Goal: Book appointment/travel/reservation

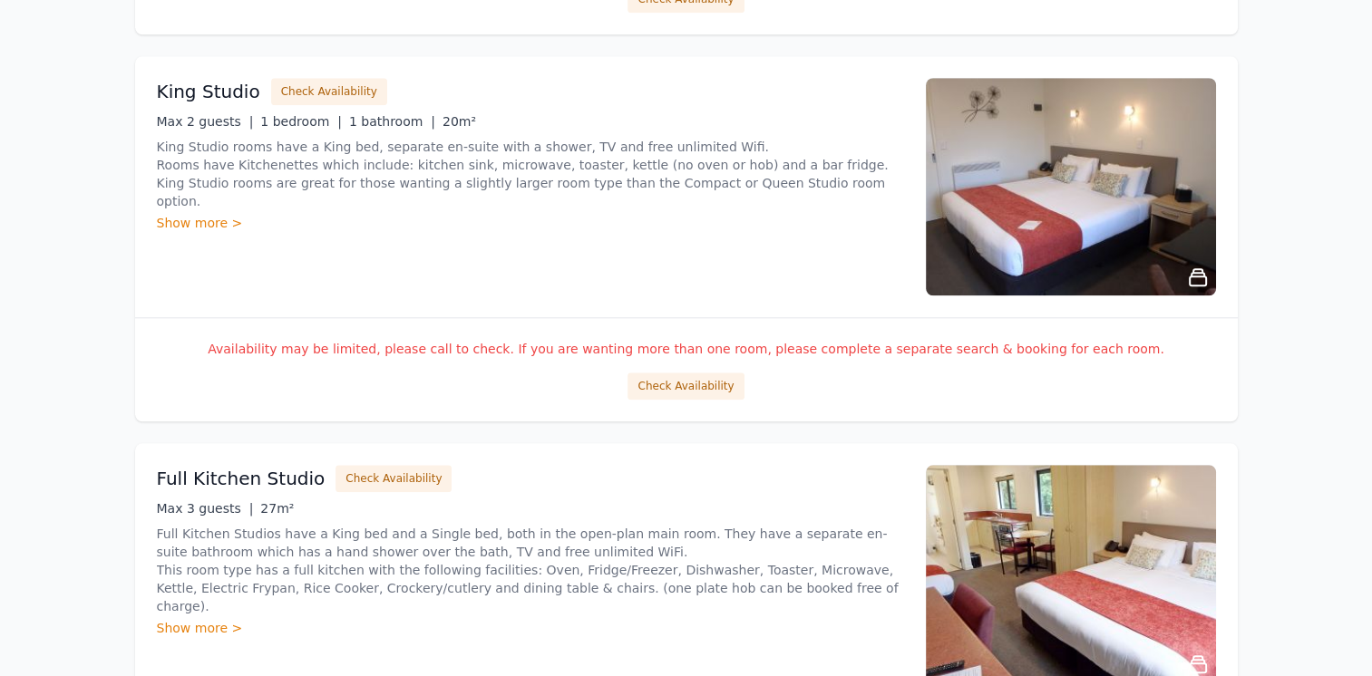
scroll to position [1813, 0]
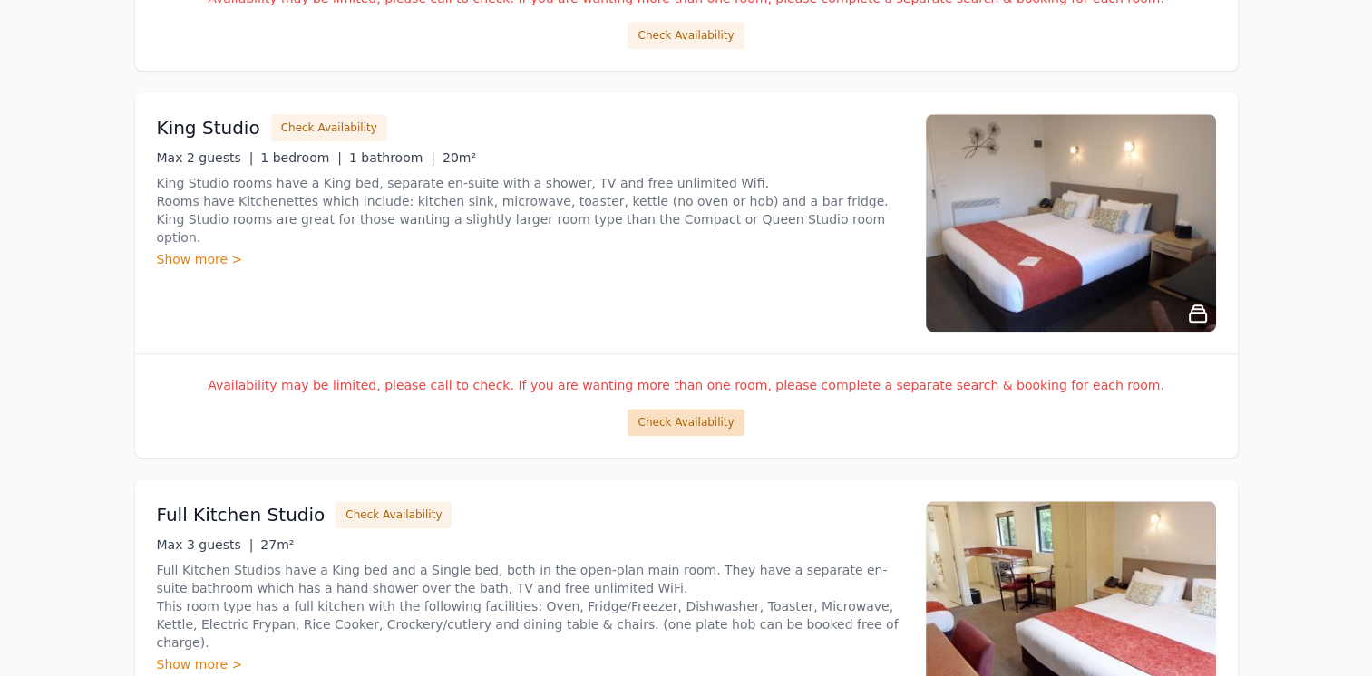
click at [679, 421] on button "Check Availability" at bounding box center [685, 422] width 116 height 27
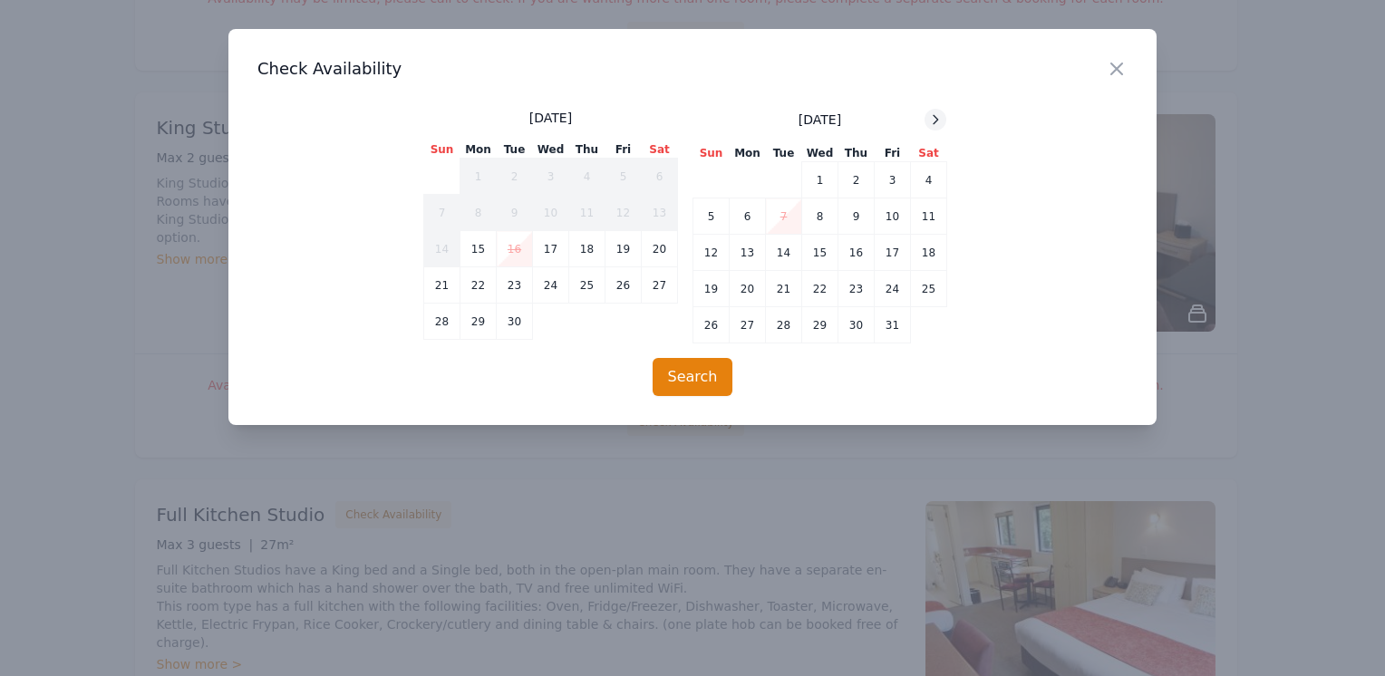
click at [939, 120] on icon at bounding box center [935, 119] width 15 height 15
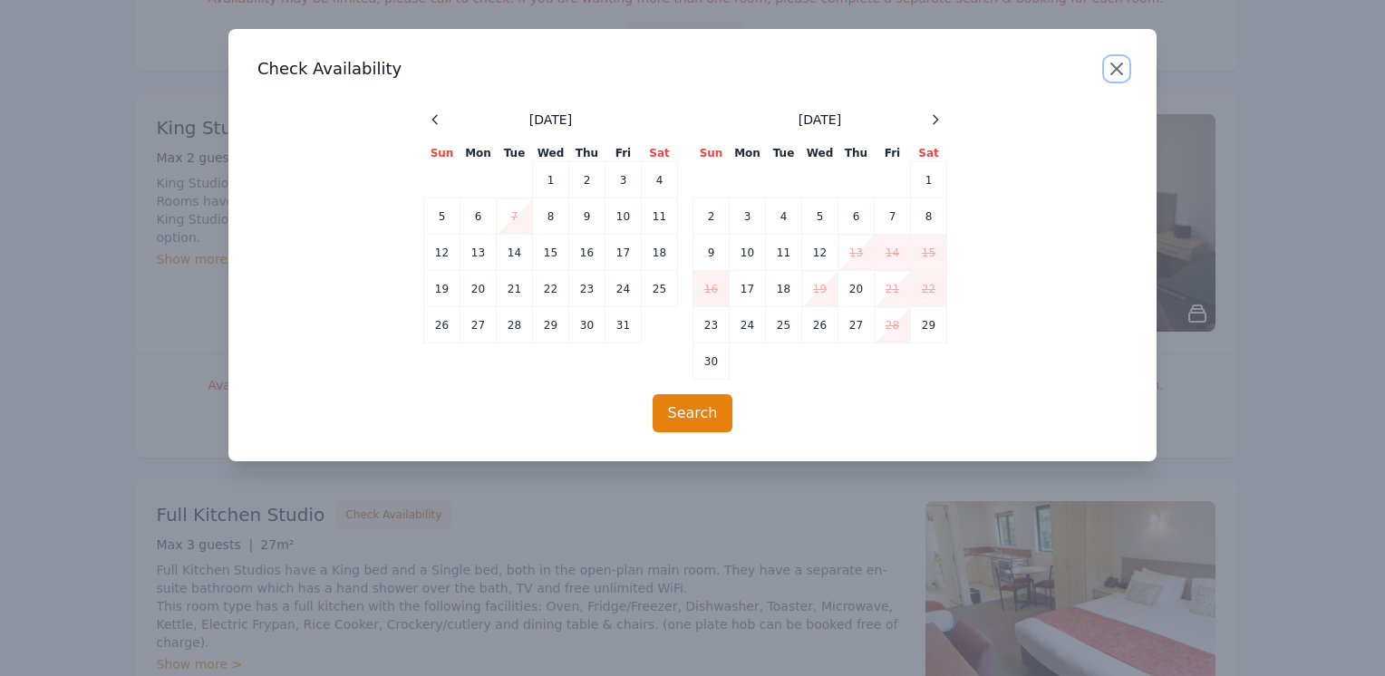
click at [1112, 67] on icon "button" at bounding box center [1117, 69] width 22 height 22
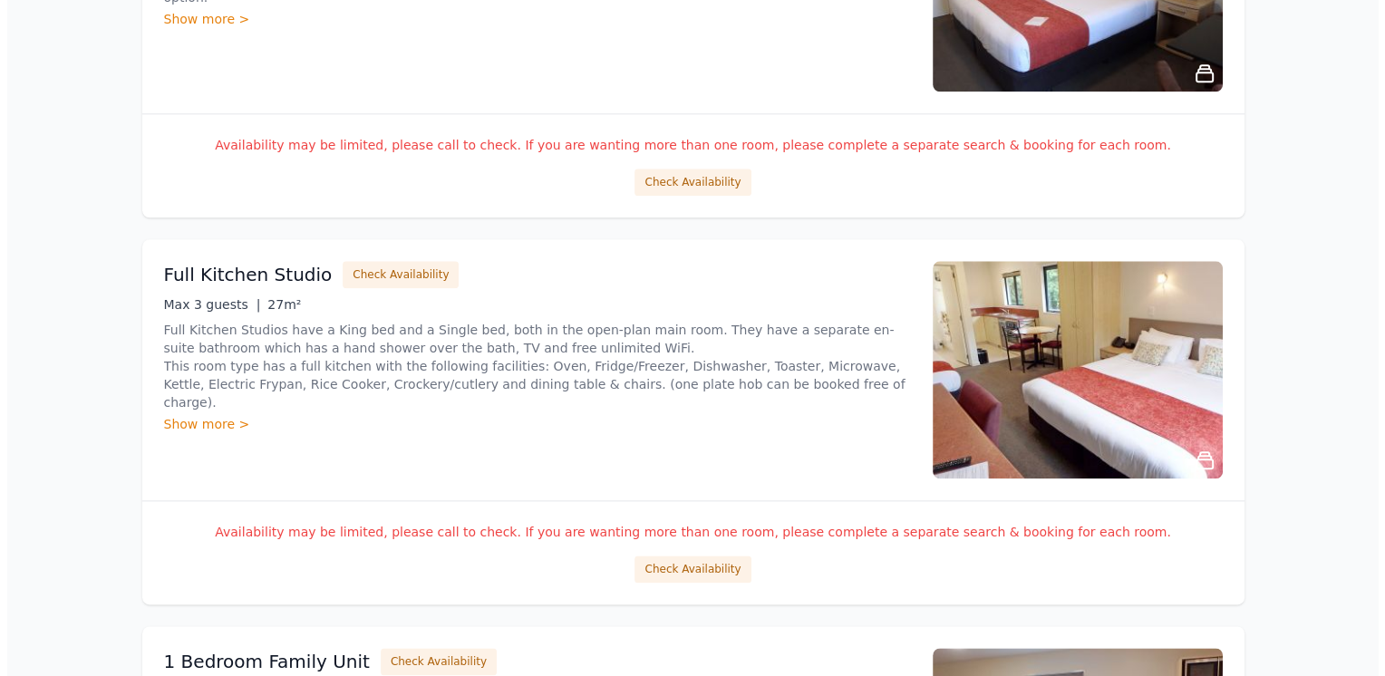
scroll to position [2085, 0]
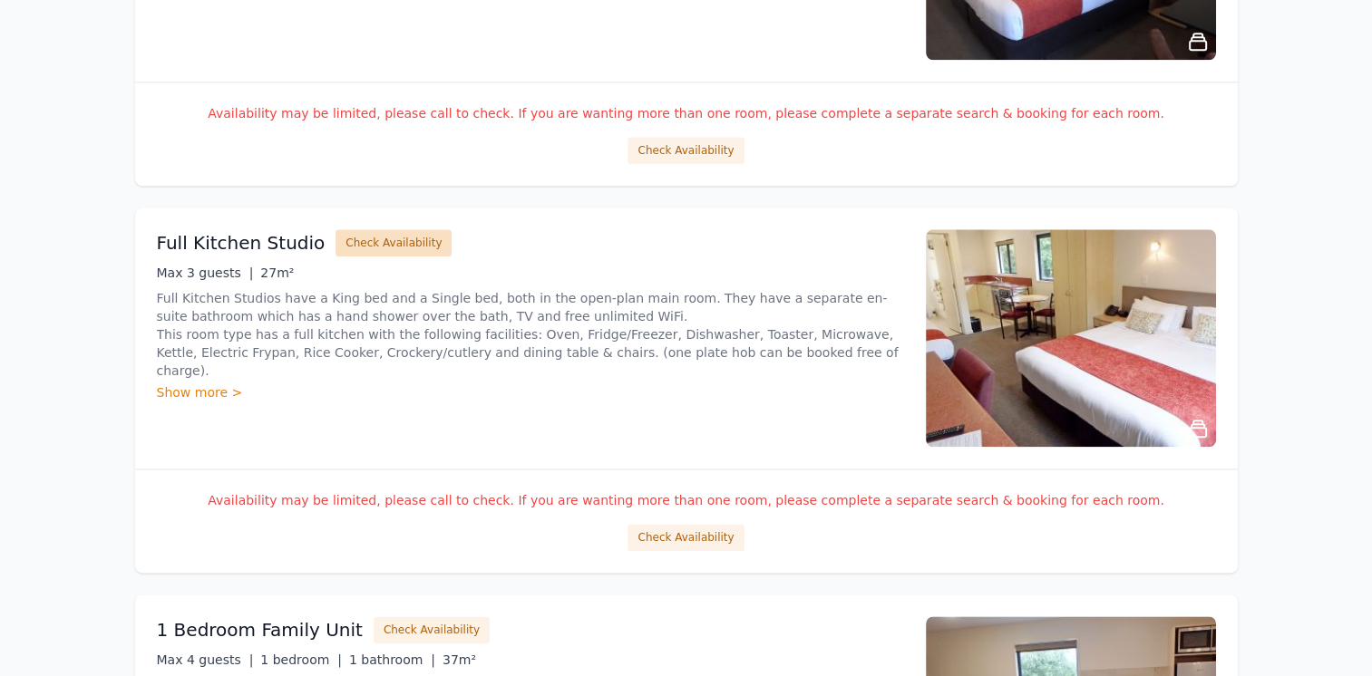
click at [384, 237] on button "Check Availability" at bounding box center [393, 242] width 116 height 27
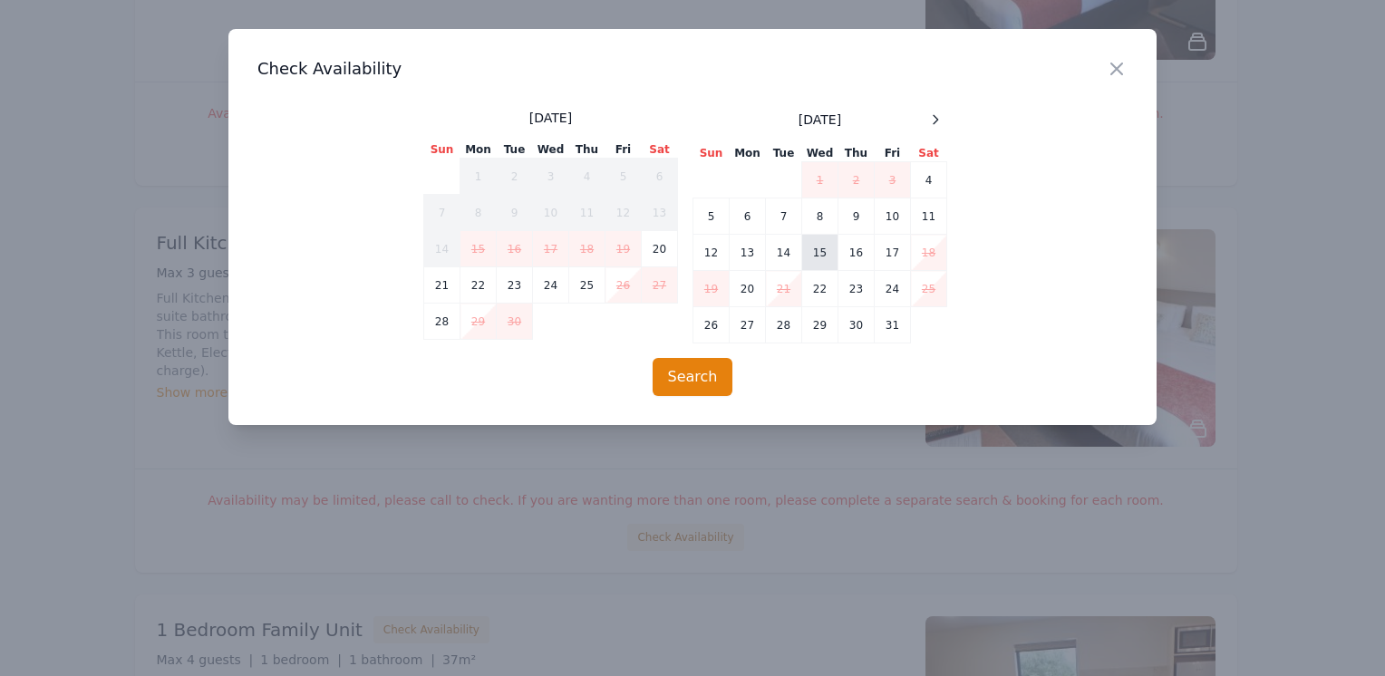
click at [824, 256] on td "15" at bounding box center [820, 253] width 36 height 36
click at [854, 257] on td "16" at bounding box center [857, 253] width 36 height 36
click at [892, 252] on td "17" at bounding box center [893, 253] width 36 height 36
click at [700, 374] on button "Search" at bounding box center [693, 377] width 81 height 38
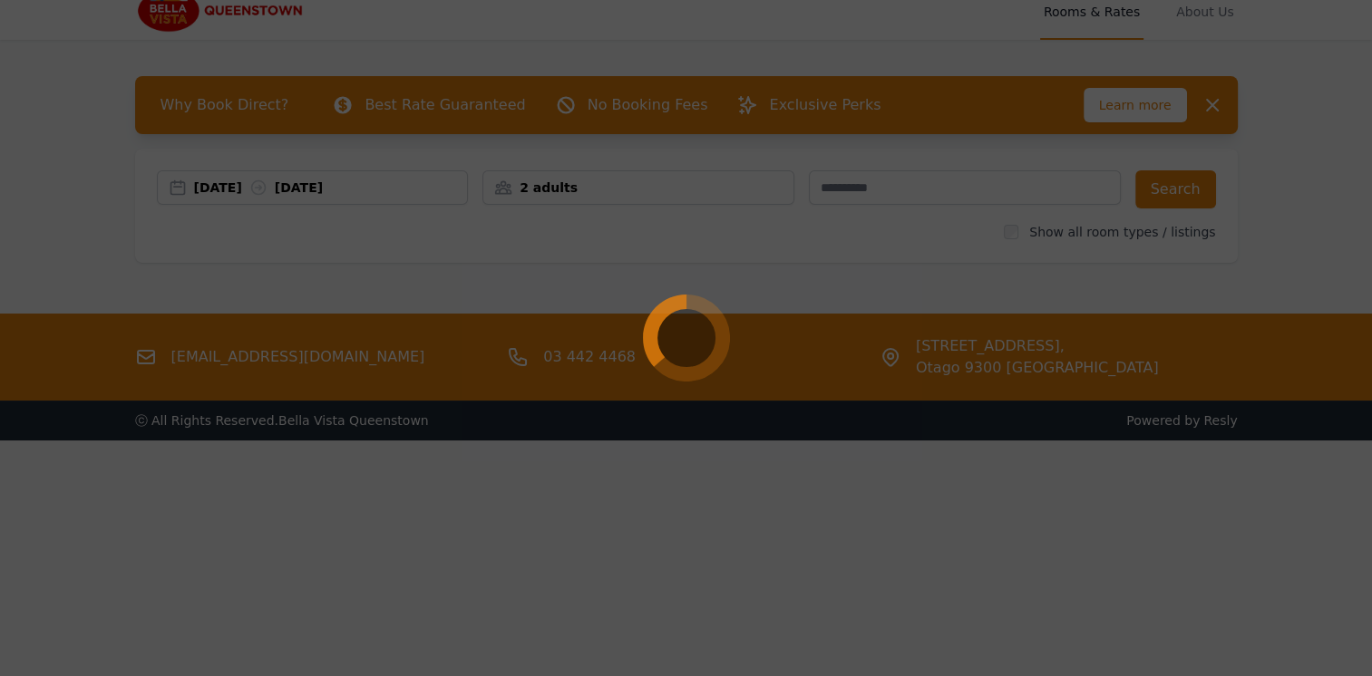
scroll to position [0, 0]
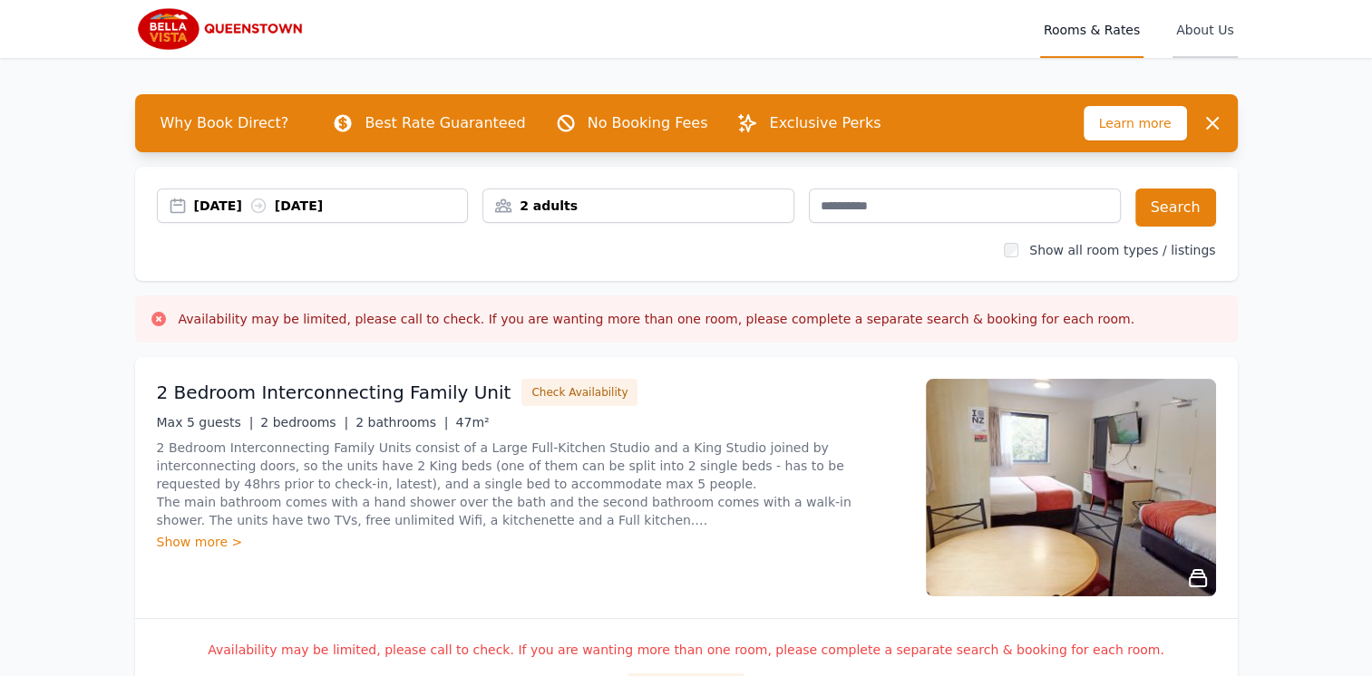
click at [1209, 28] on span "About Us" at bounding box center [1204, 29] width 64 height 58
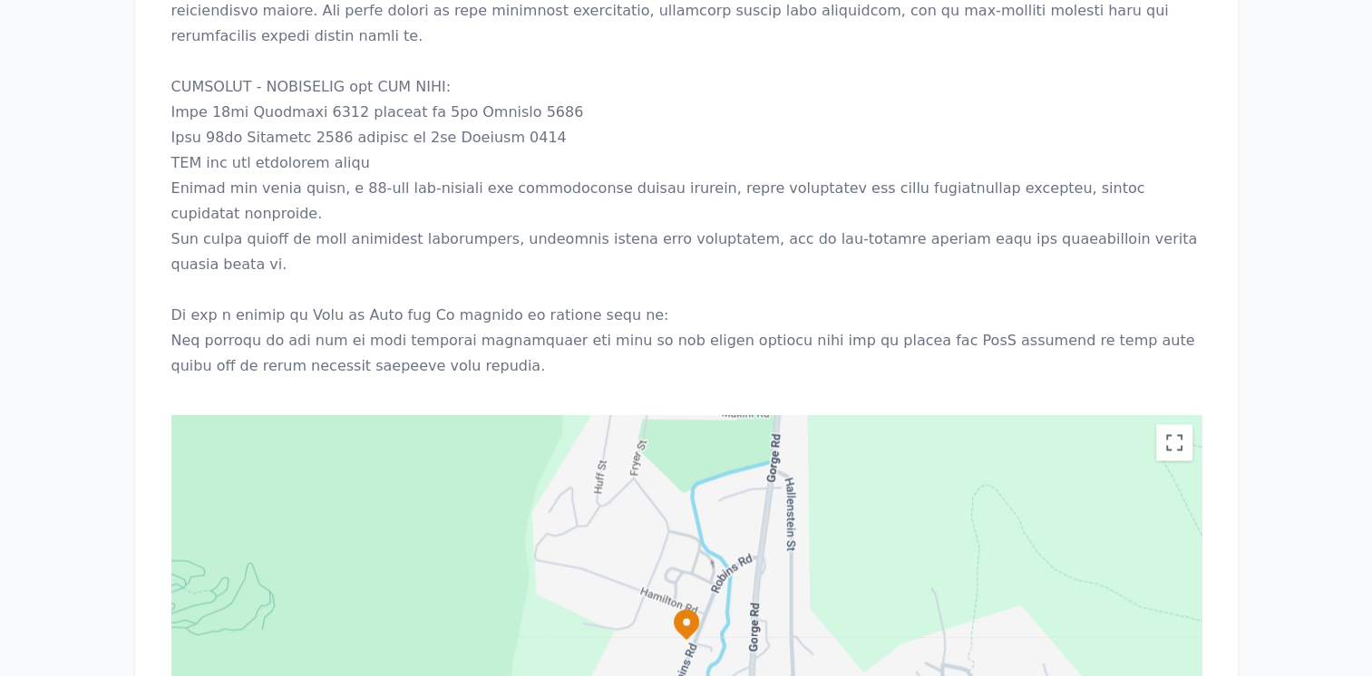
scroll to position [2901, 0]
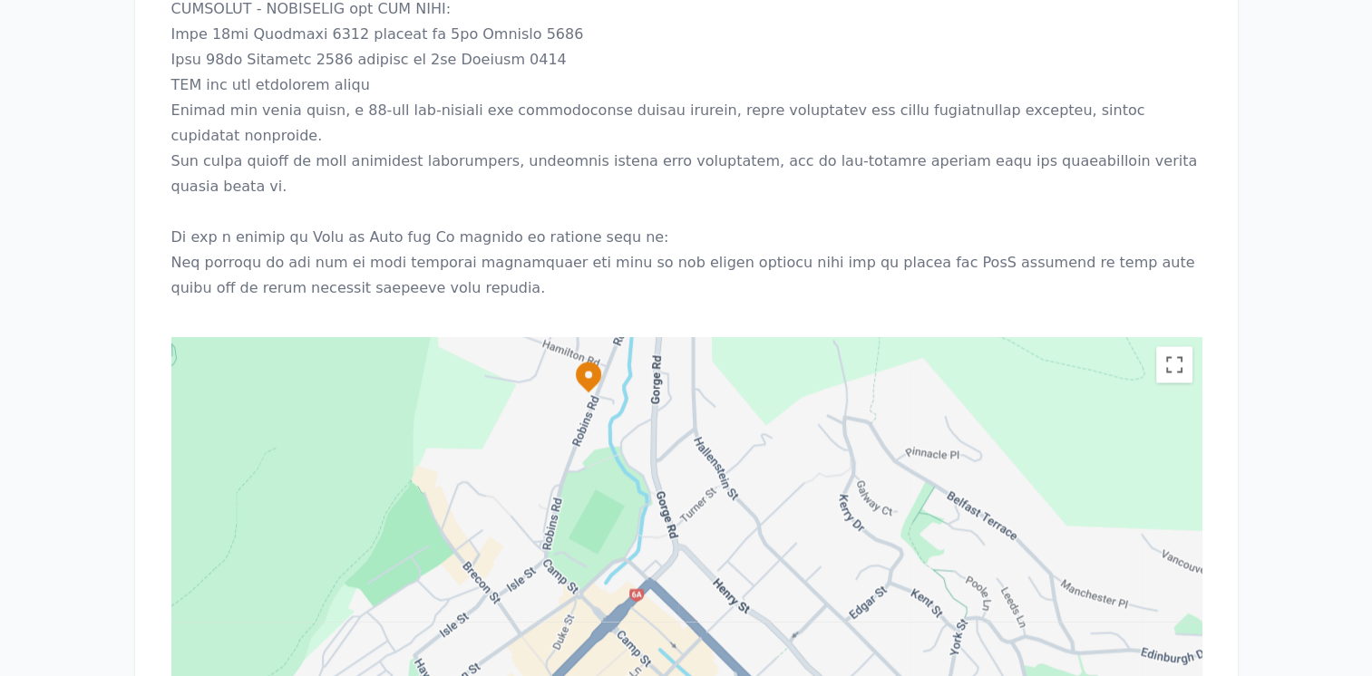
drag, startPoint x: 799, startPoint y: 347, endPoint x: 703, endPoint y: 178, distance: 194.9
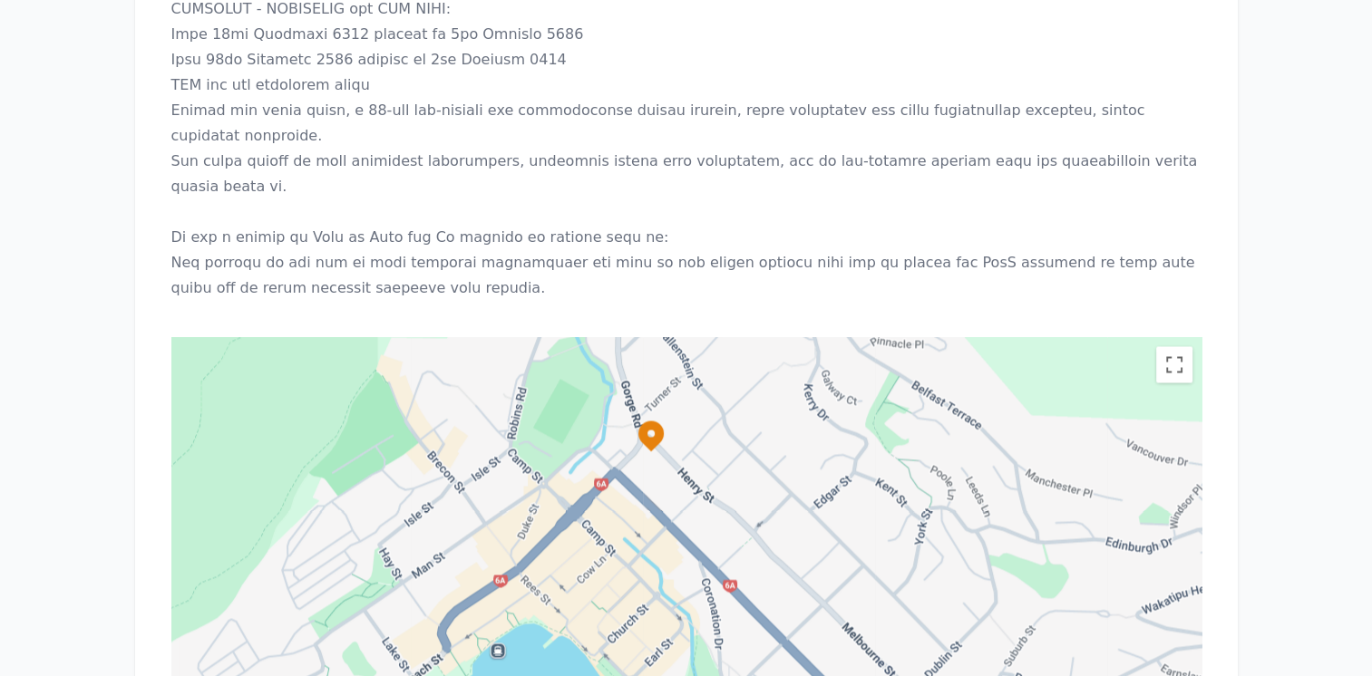
drag, startPoint x: 766, startPoint y: 321, endPoint x: 747, endPoint y: 256, distance: 68.0
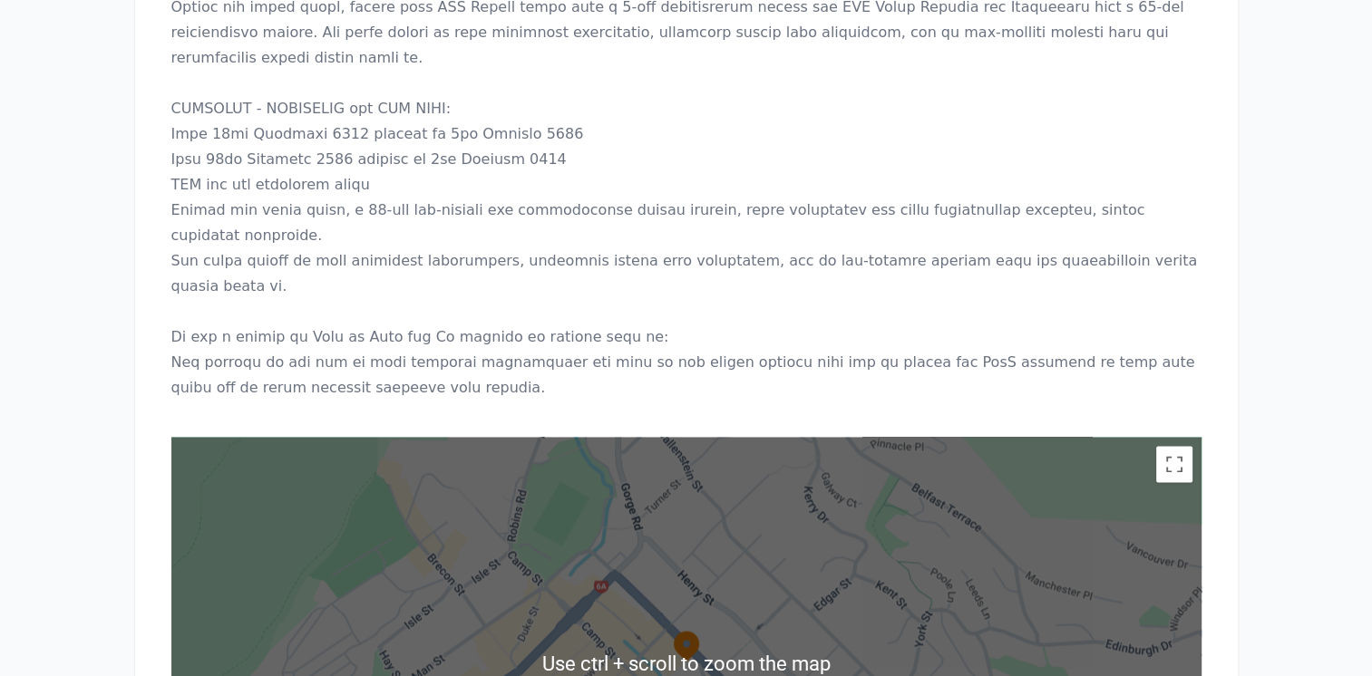
scroll to position [2789, 0]
